Goal: Task Accomplishment & Management: Use online tool/utility

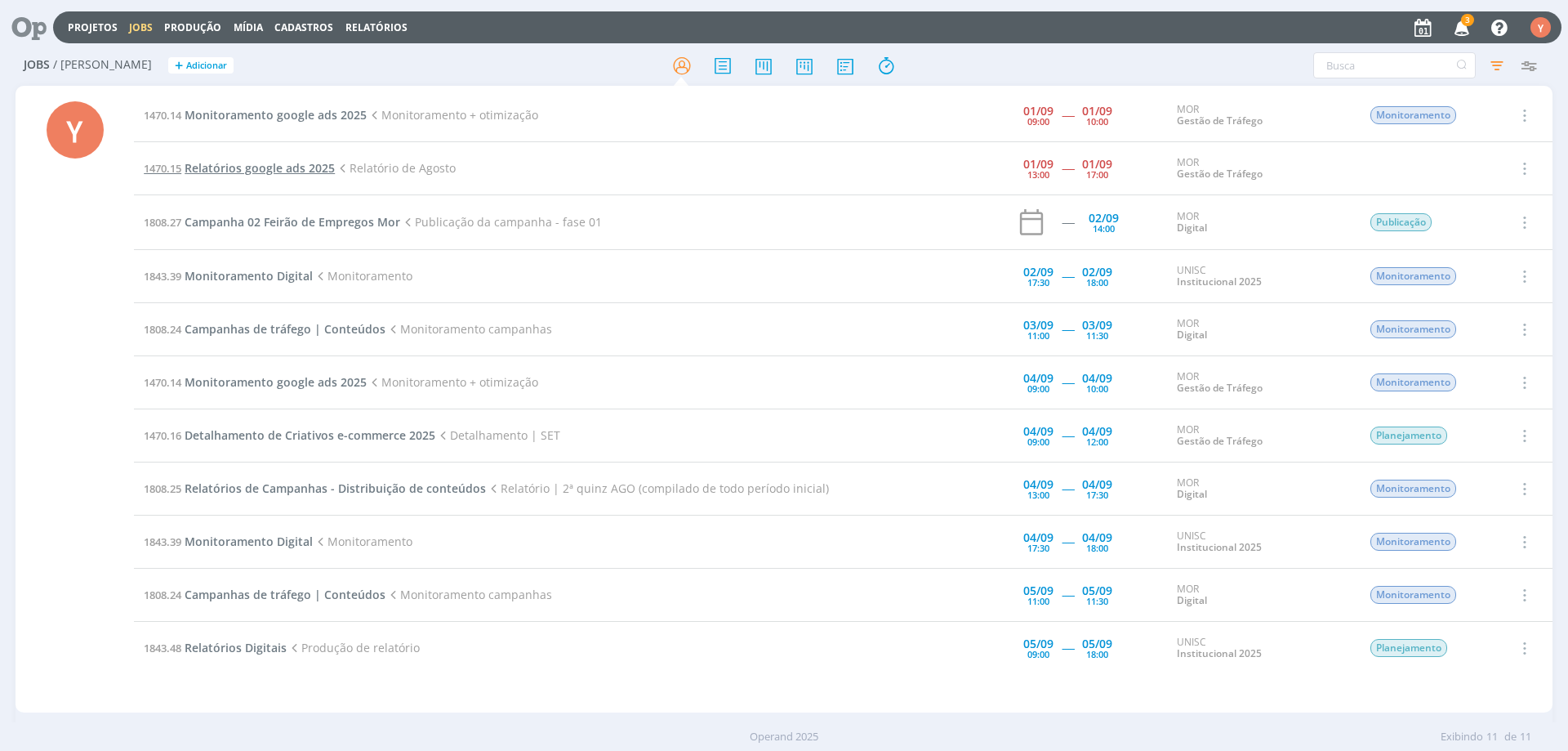
click at [287, 164] on span "Relatórios google ads 2025" at bounding box center [259, 167] width 150 height 15
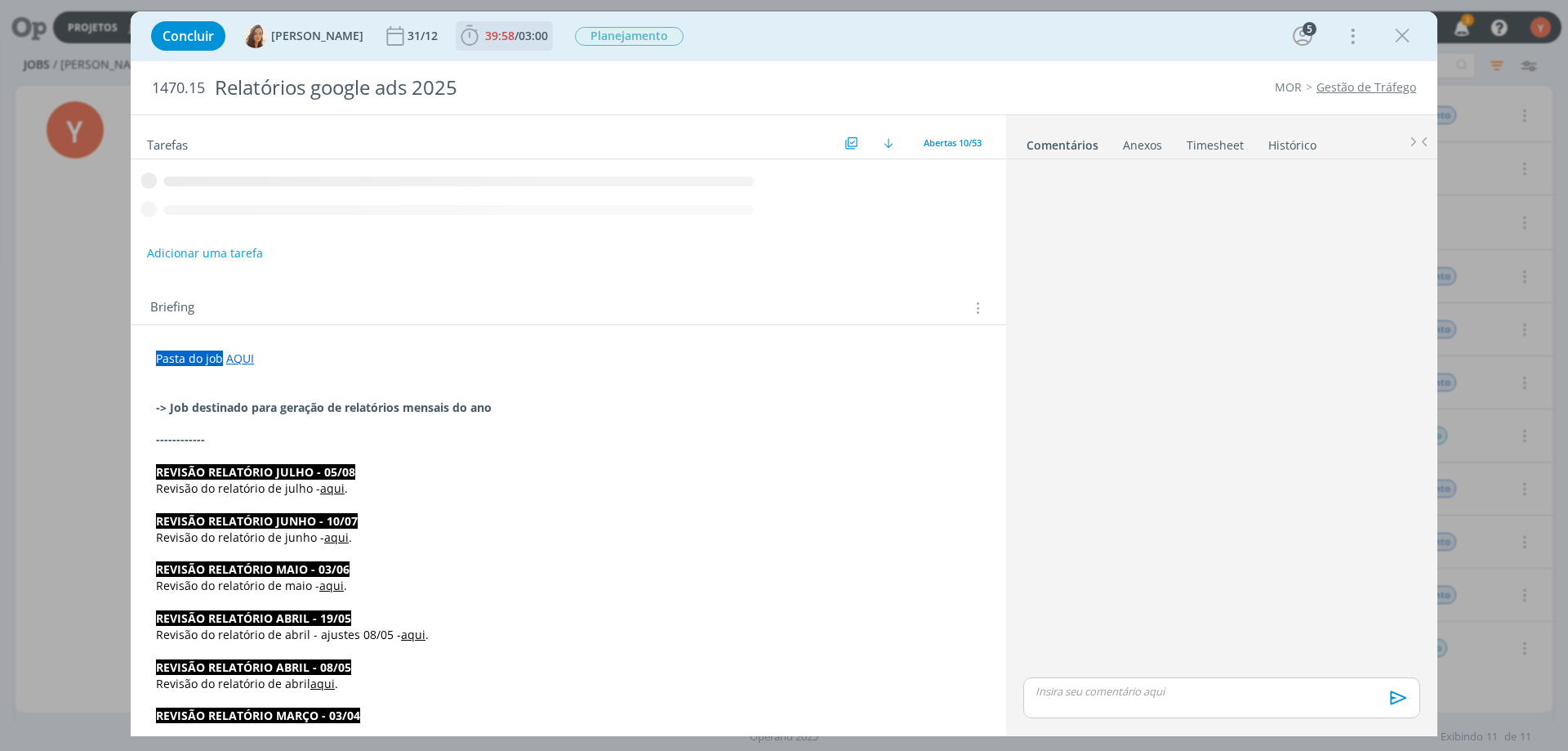
click at [495, 28] on span "39:58" at bounding box center [500, 35] width 30 height 15
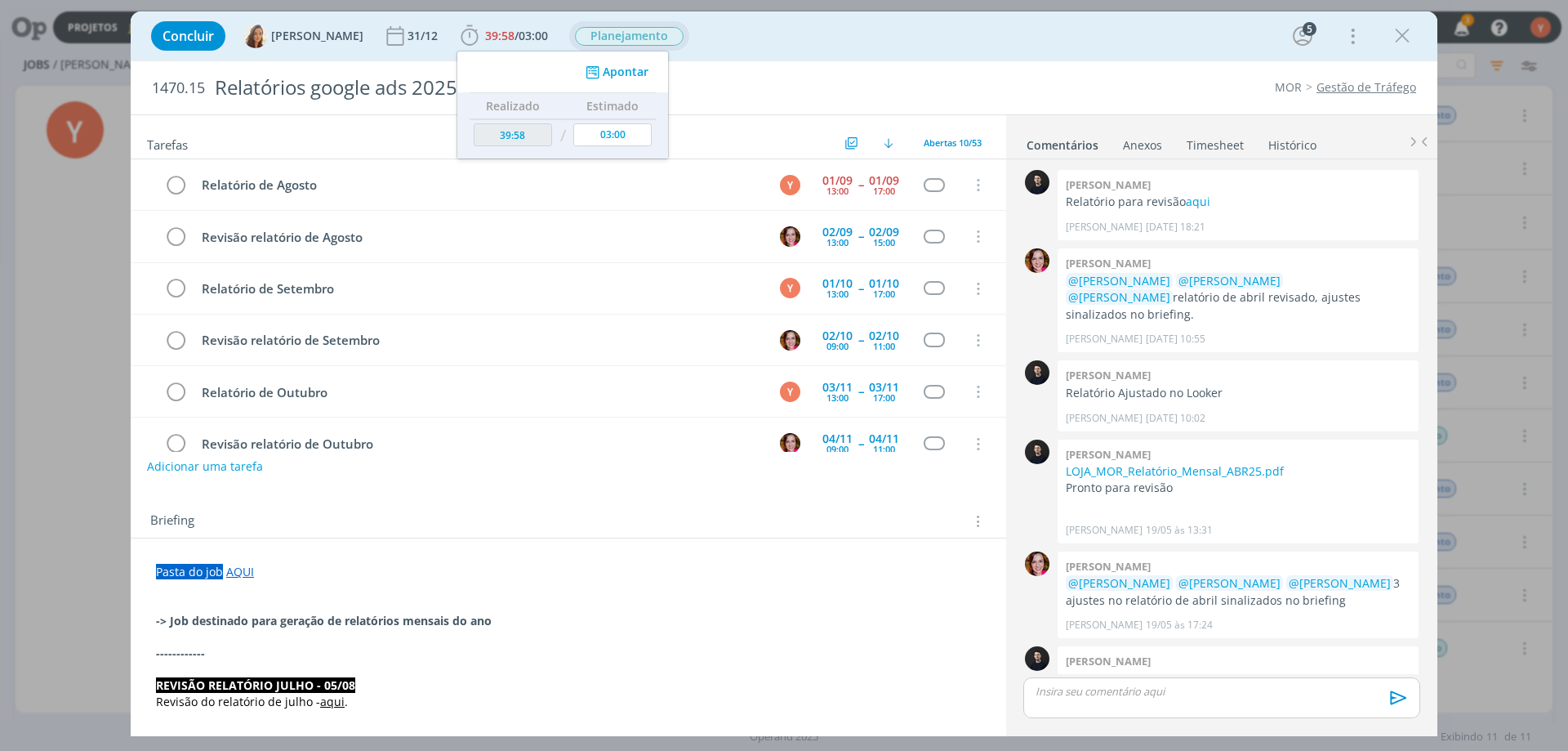
scroll to position [1295, 0]
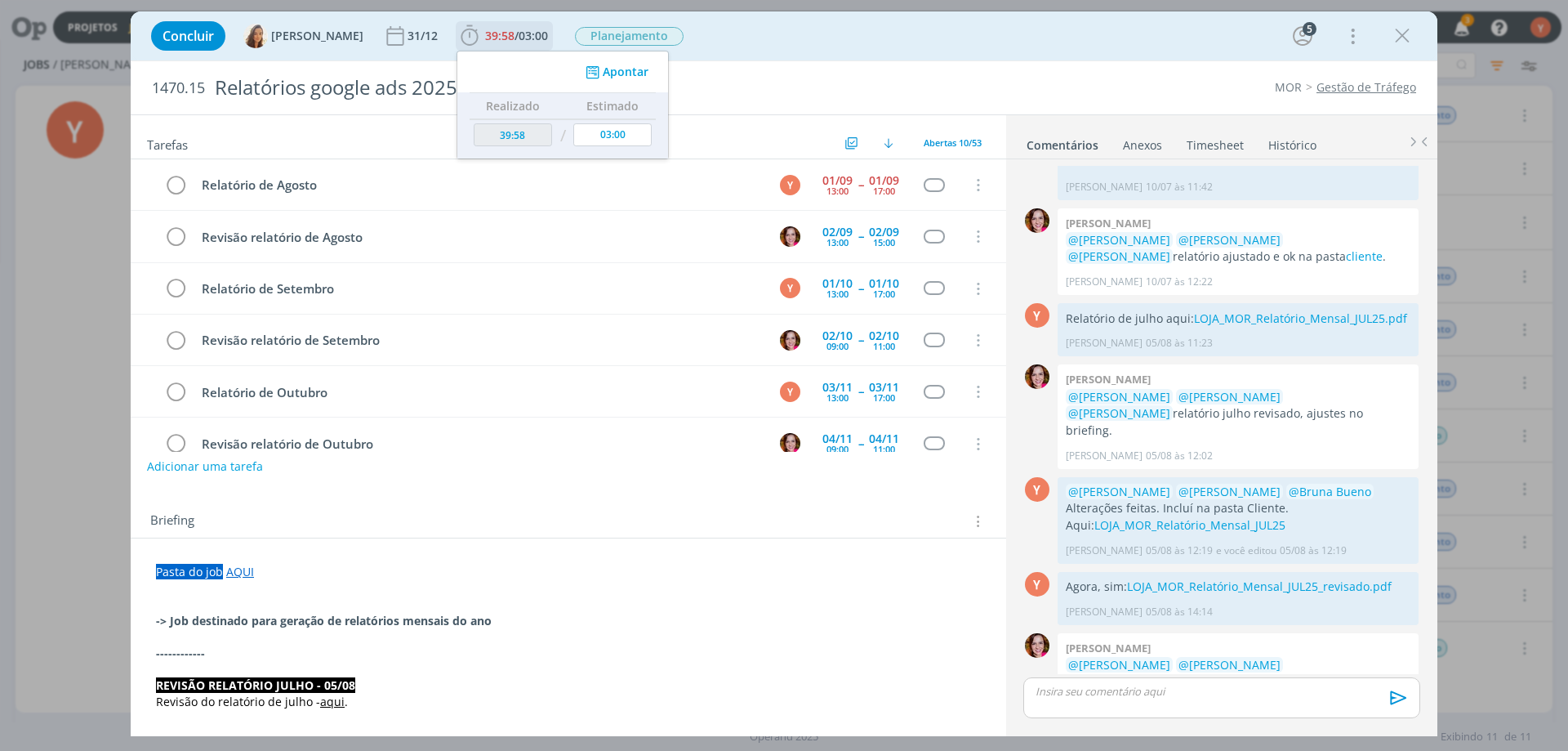
click at [621, 76] on button "Apontar" at bounding box center [615, 72] width 67 height 17
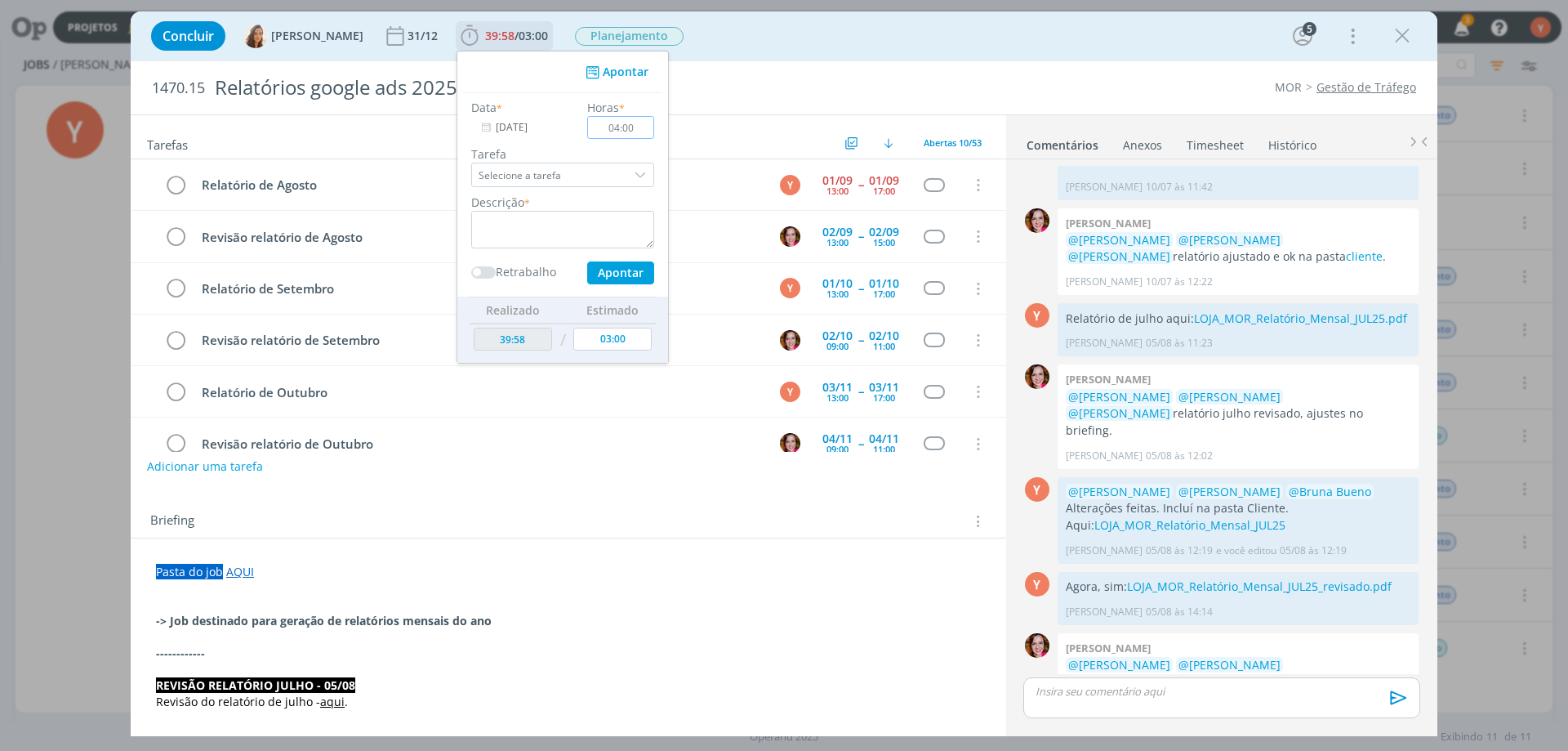
type input "04:00"
drag, startPoint x: 511, startPoint y: 232, endPoint x: 535, endPoint y: 240, distance: 25.3
click at [512, 232] on textarea "dialog" at bounding box center [562, 229] width 183 height 38
type textarea "Elaboração do relatório."
click at [621, 275] on button "Apontar" at bounding box center [620, 273] width 67 height 22
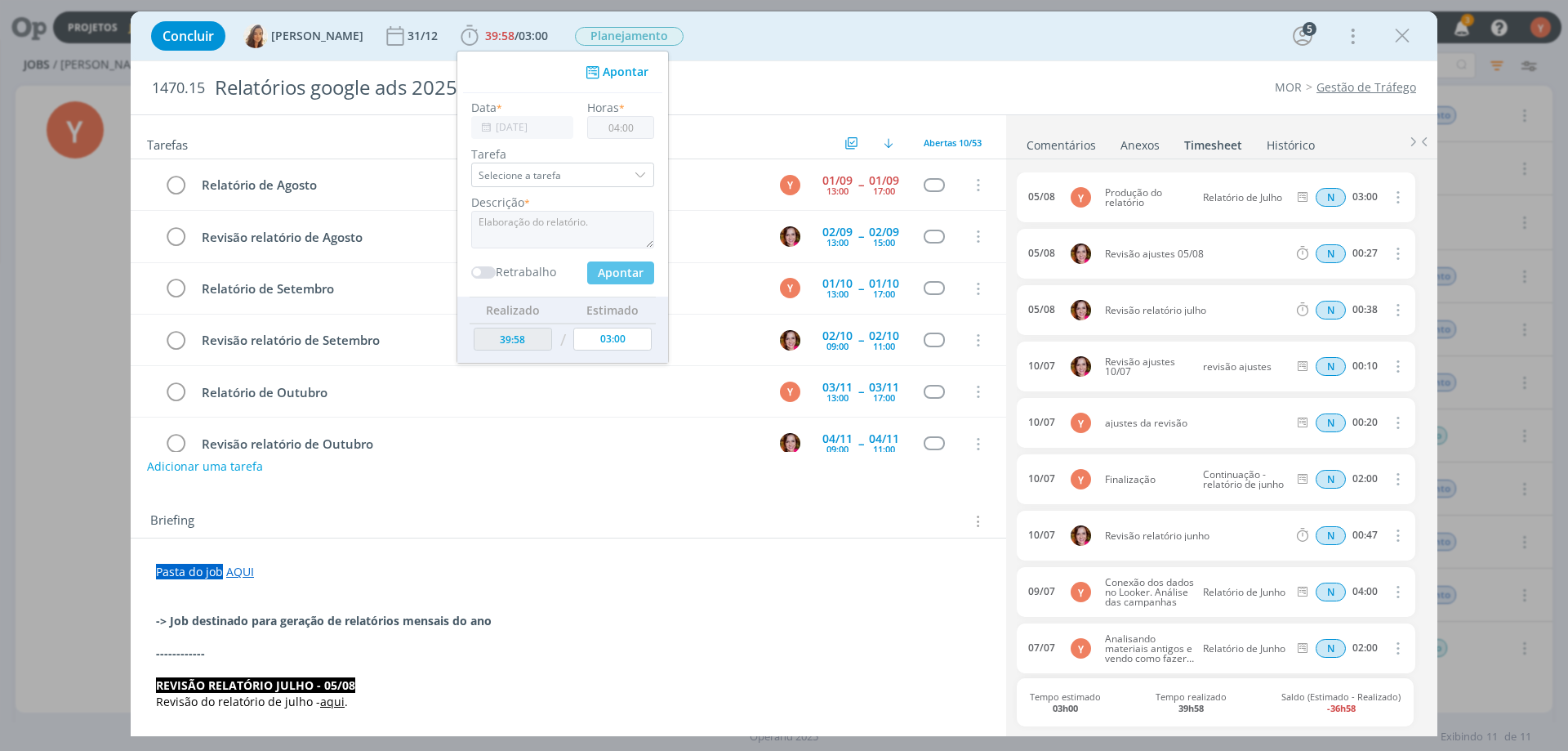
type input "43:58"
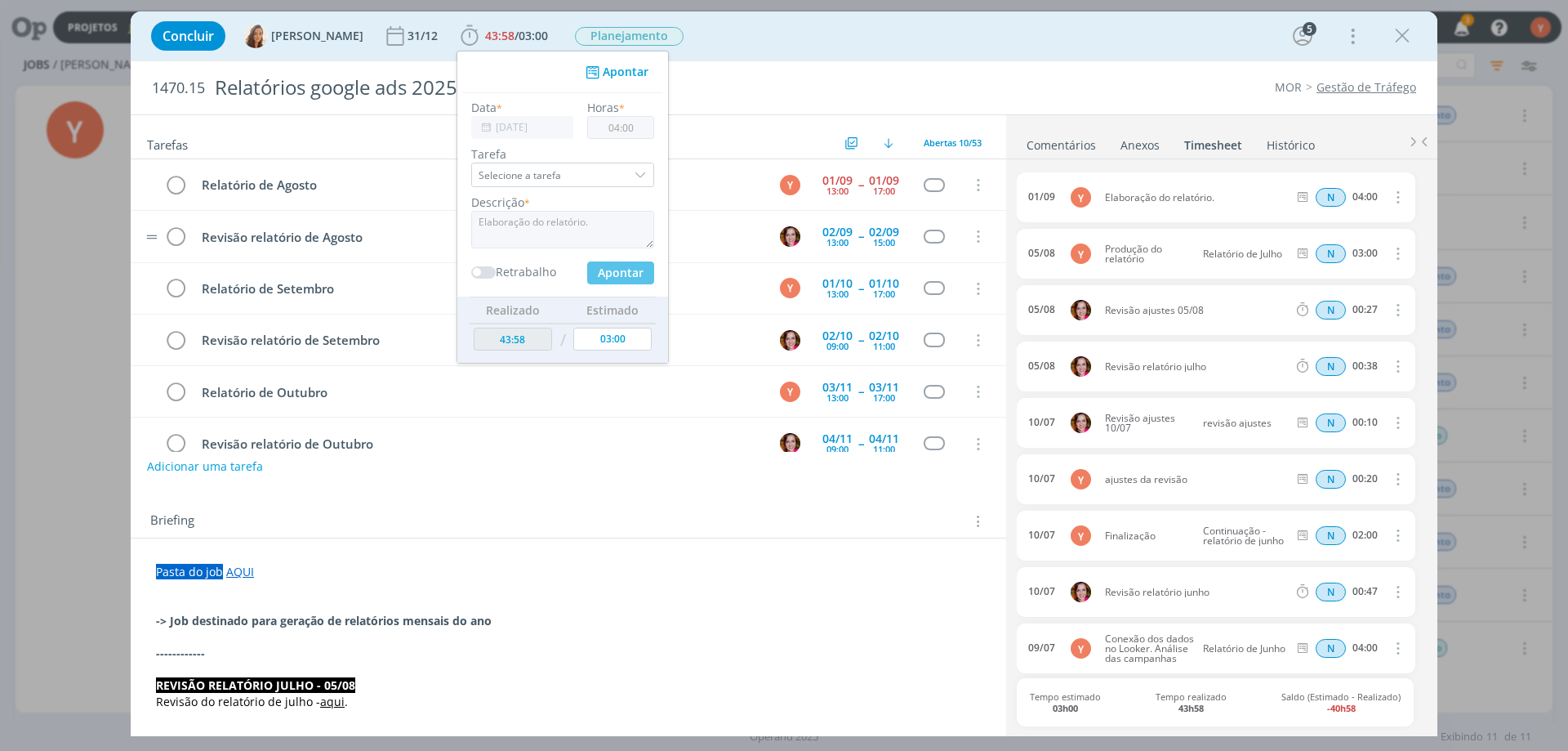
type input "00:00"
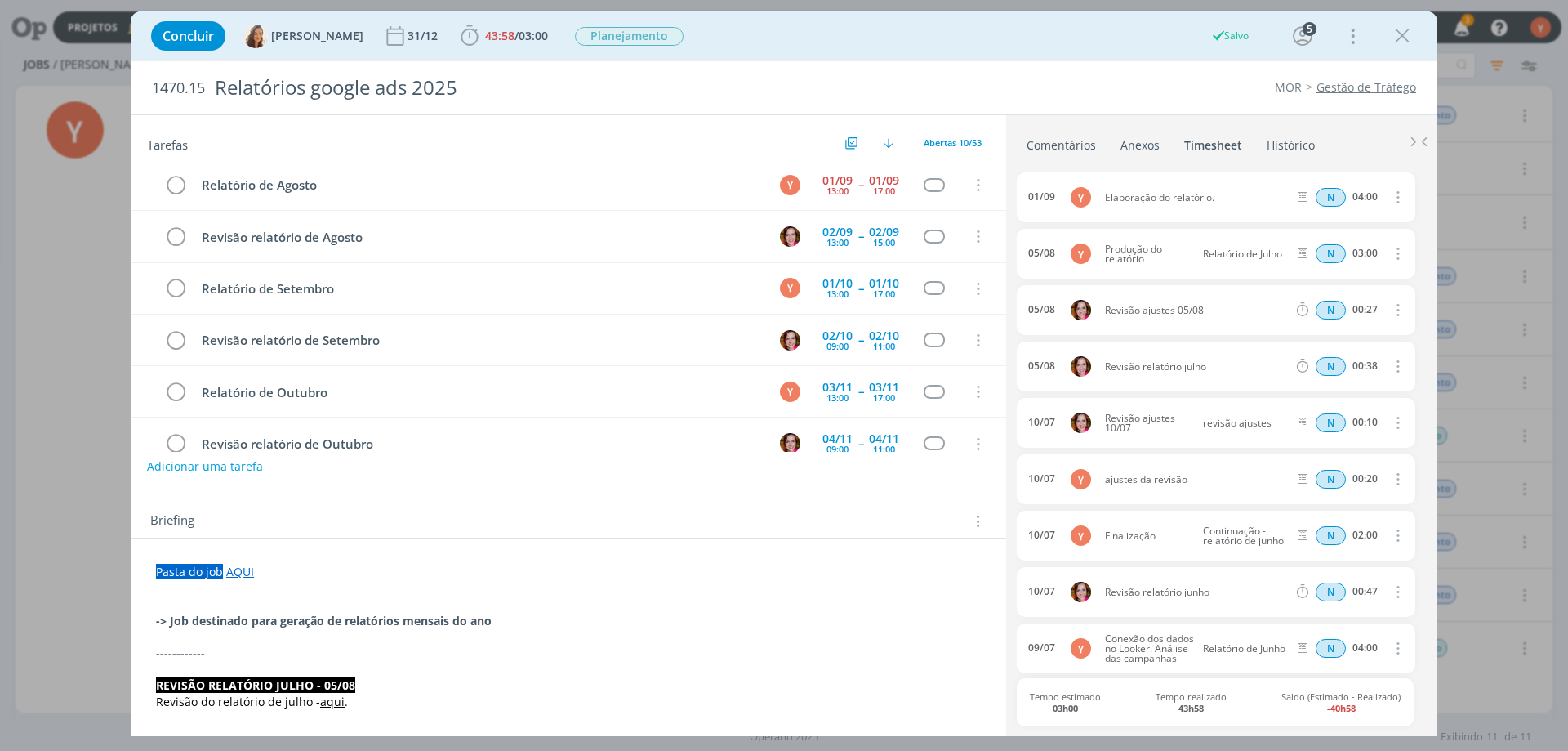
click at [245, 564] on link "AQUI" at bounding box center [240, 571] width 28 height 15
click at [269, 594] on link "[URL][DOMAIN_NAME]" at bounding box center [262, 603] width 123 height 22
drag, startPoint x: 1065, startPoint y: 145, endPoint x: 1112, endPoint y: 208, distance: 78.6
click at [1065, 147] on link "Comentários" at bounding box center [1061, 141] width 71 height 23
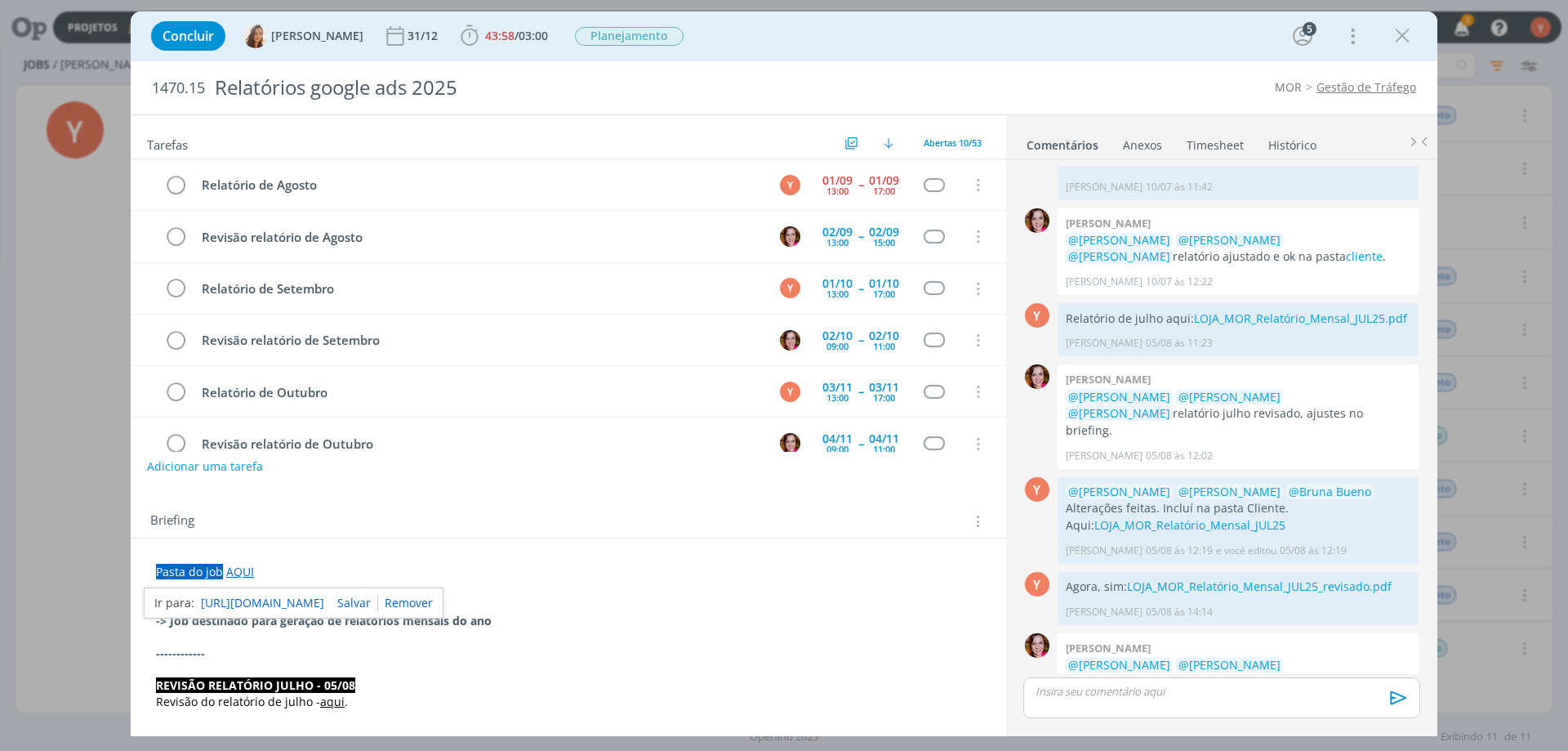
click at [1172, 711] on div "dialog" at bounding box center [1221, 697] width 396 height 40
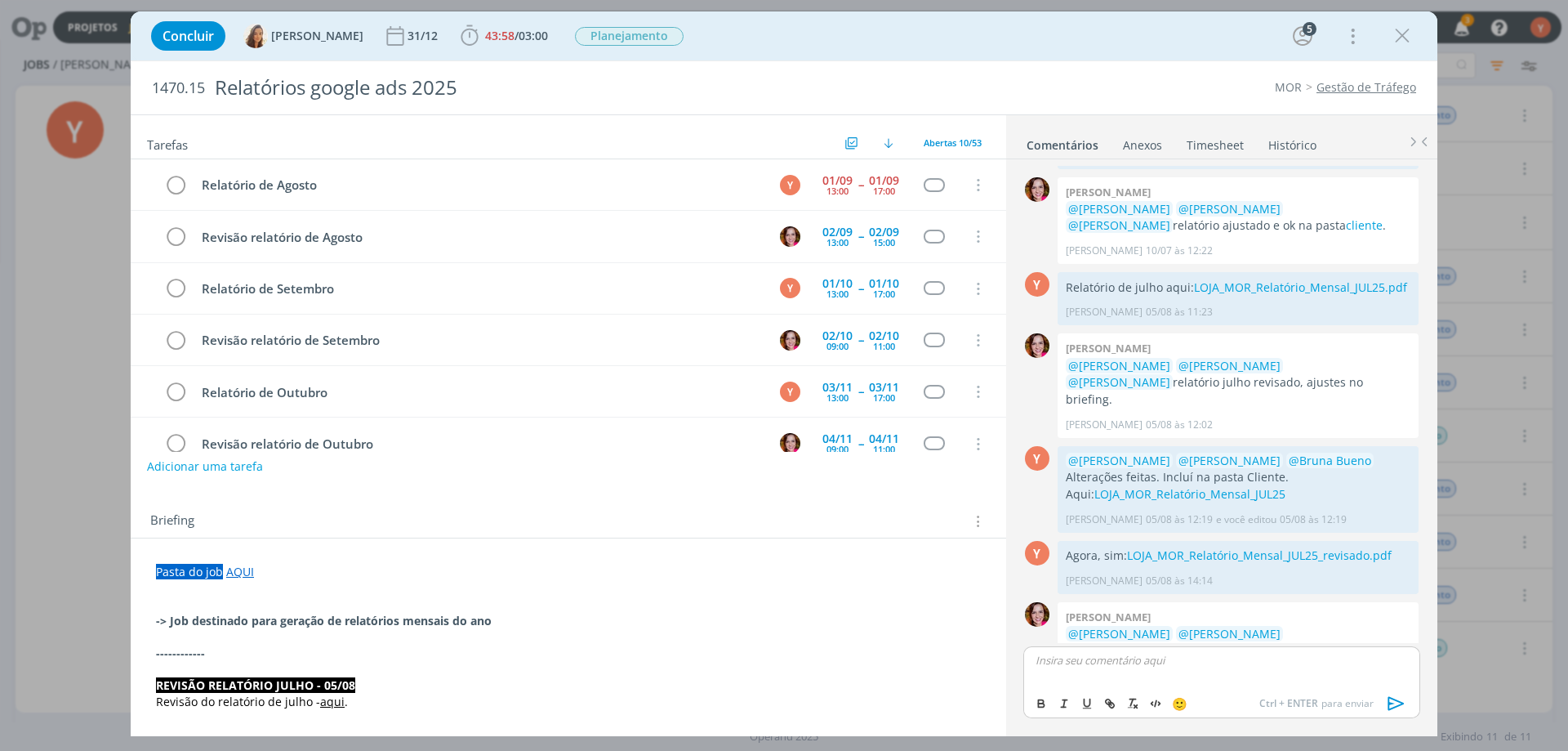
scroll to position [1404, 0]
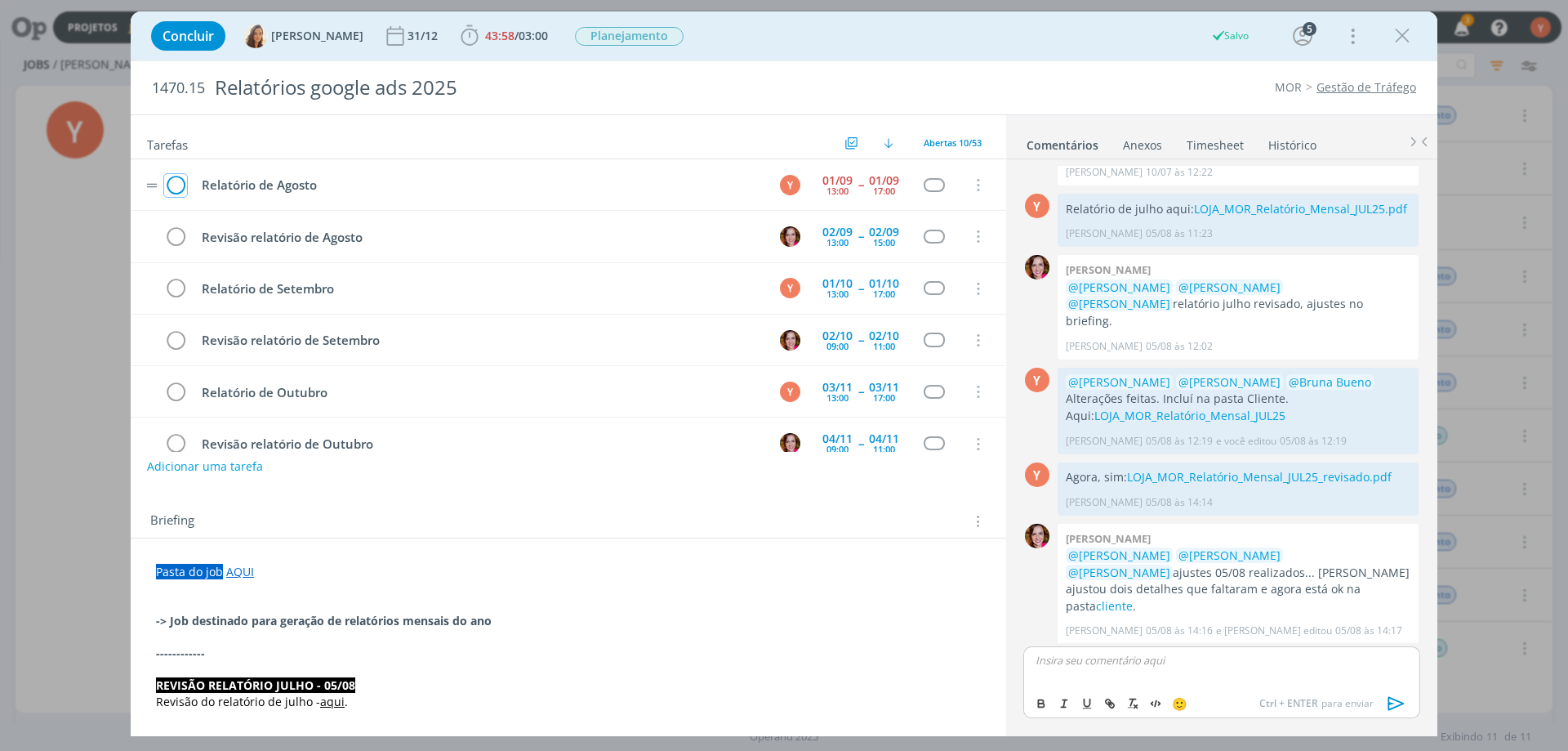
click at [174, 182] on icon "dialog" at bounding box center [175, 185] width 22 height 24
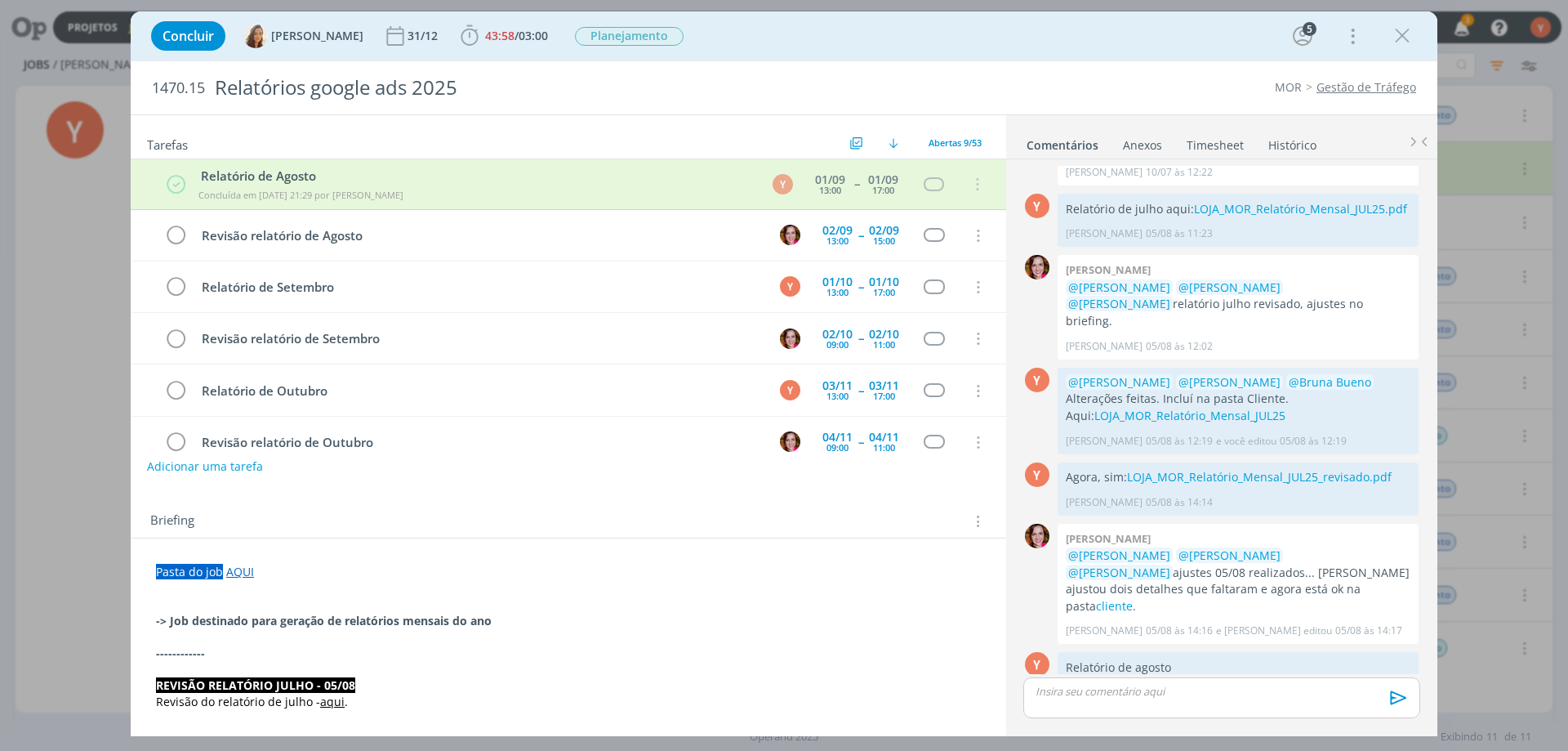
scroll to position [1373, 0]
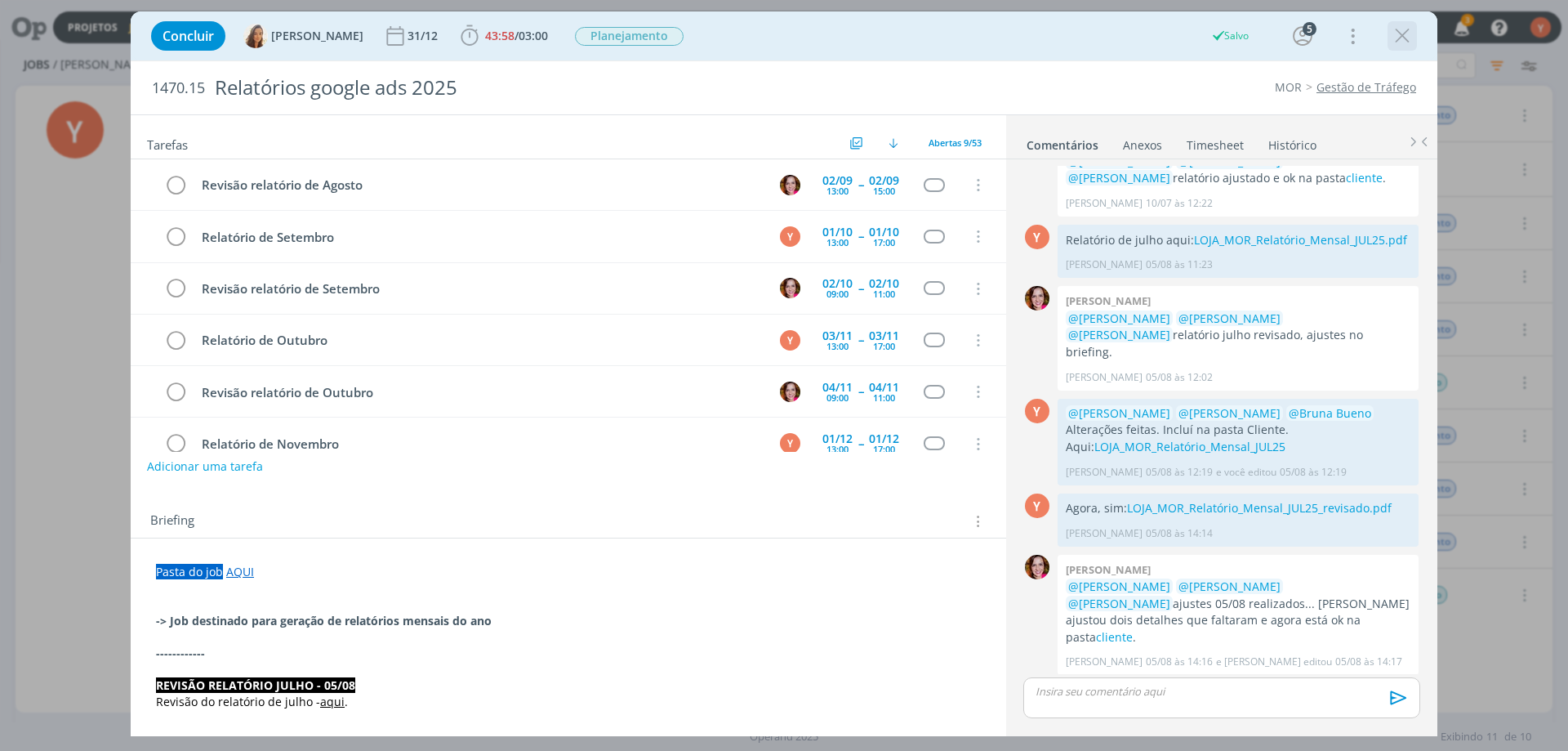
click at [1406, 34] on icon "dialog" at bounding box center [1402, 35] width 24 height 24
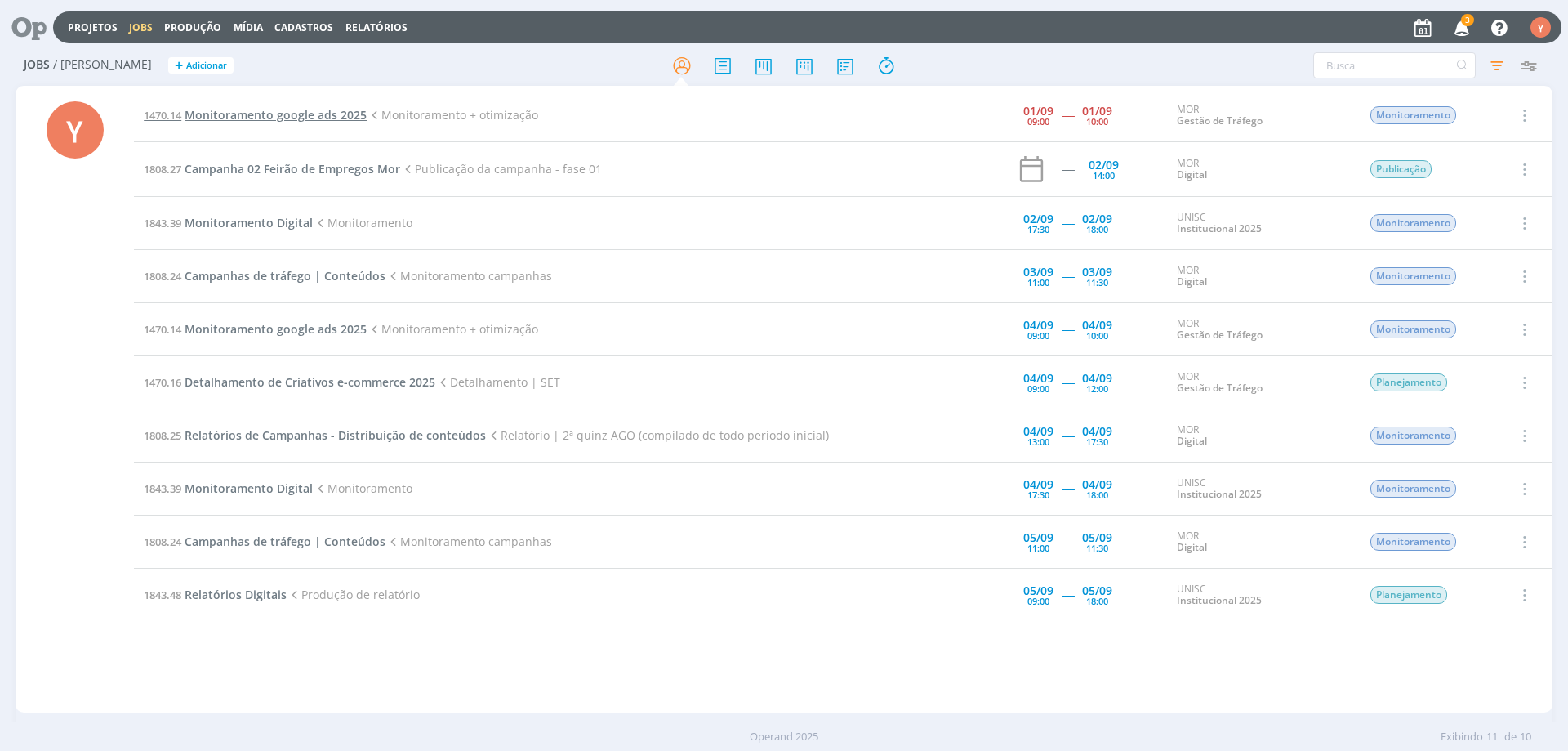
click at [298, 117] on span "Monitoramento google ads 2025" at bounding box center [275, 114] width 183 height 15
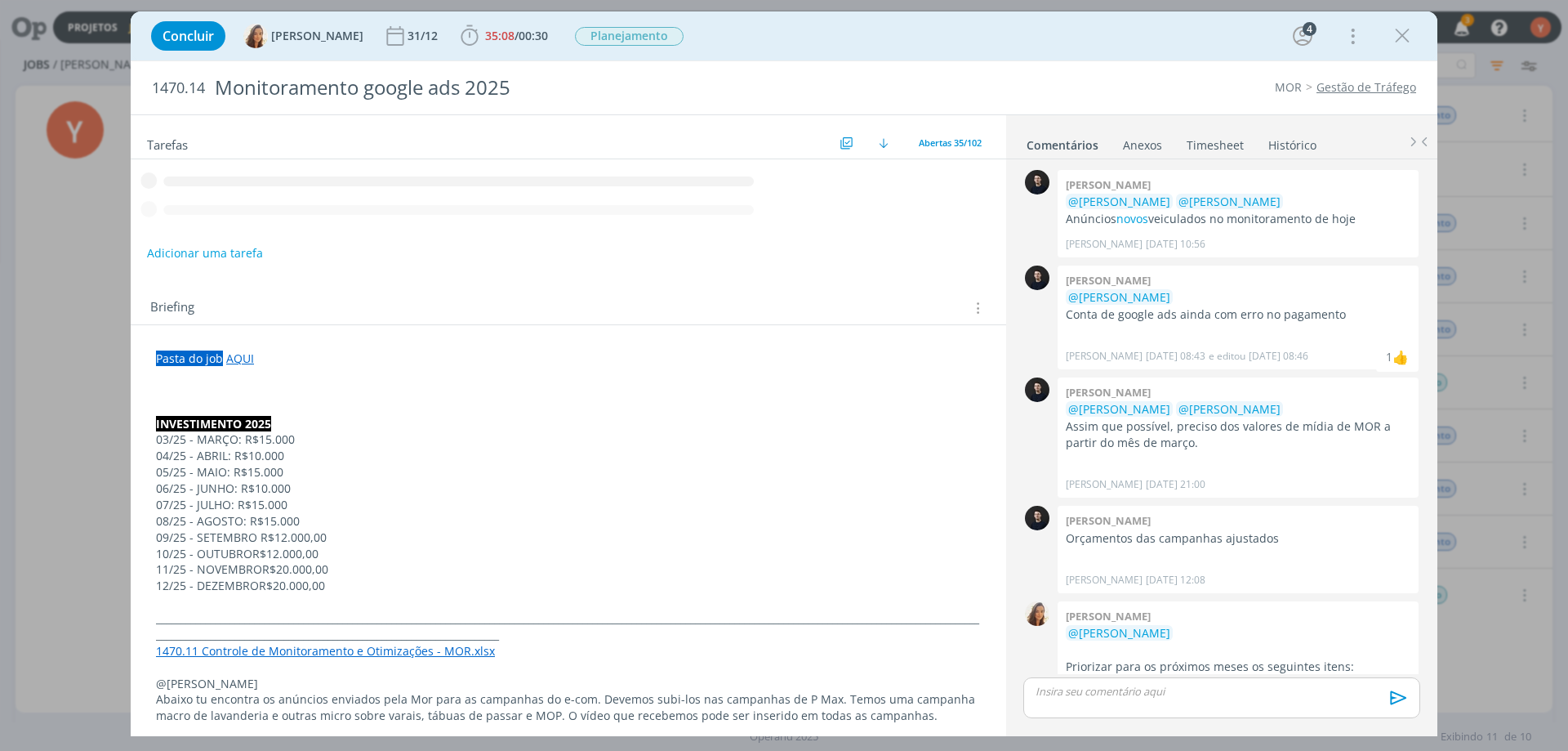
scroll to position [581, 0]
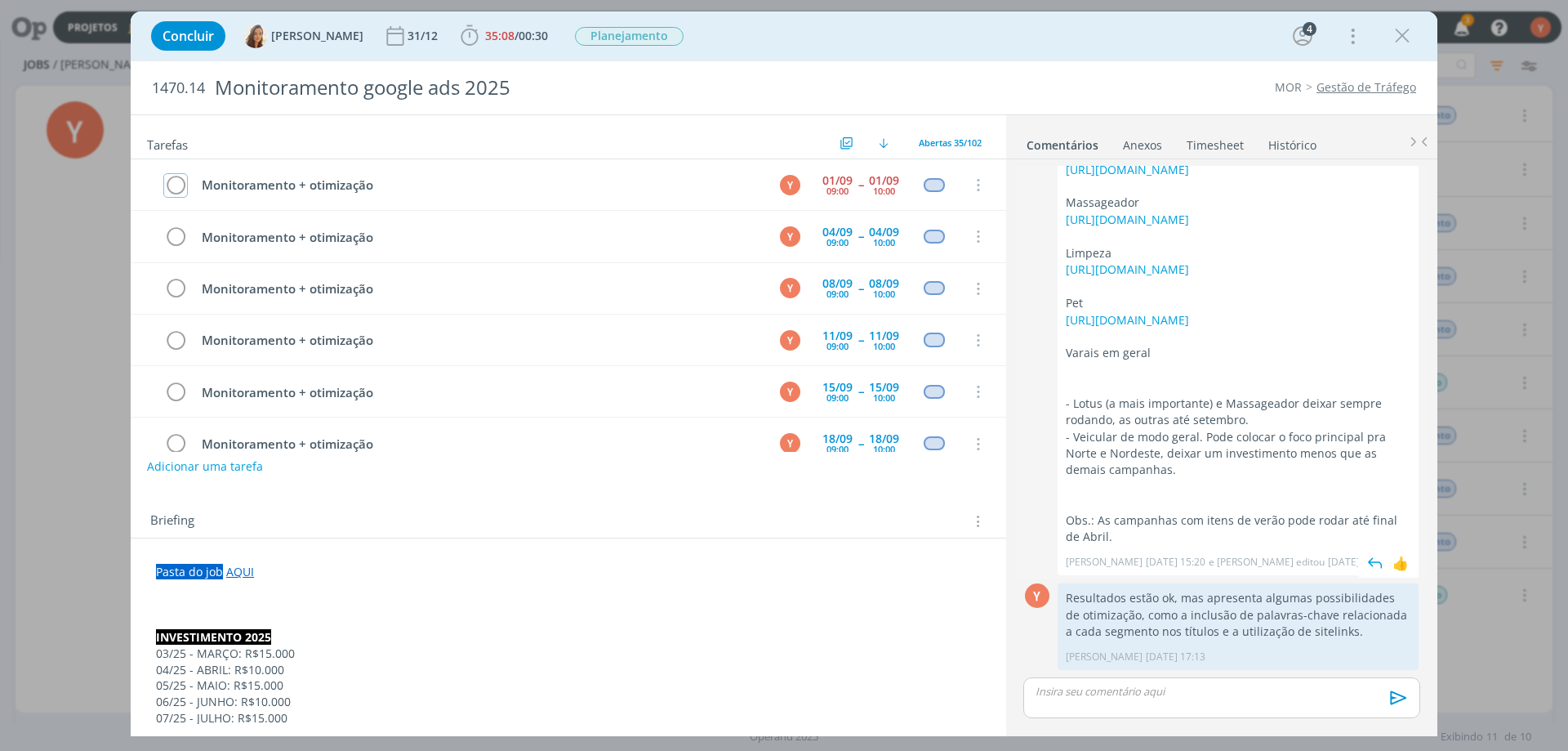
drag, startPoint x: 183, startPoint y: 192, endPoint x: 1125, endPoint y: 334, distance: 952.6
click at [183, 192] on icon "dialog" at bounding box center [175, 185] width 22 height 24
click at [1410, 31] on icon "dialog" at bounding box center [1402, 35] width 24 height 24
